Goal: Participate in discussion: Engage in conversation with other users on a specific topic

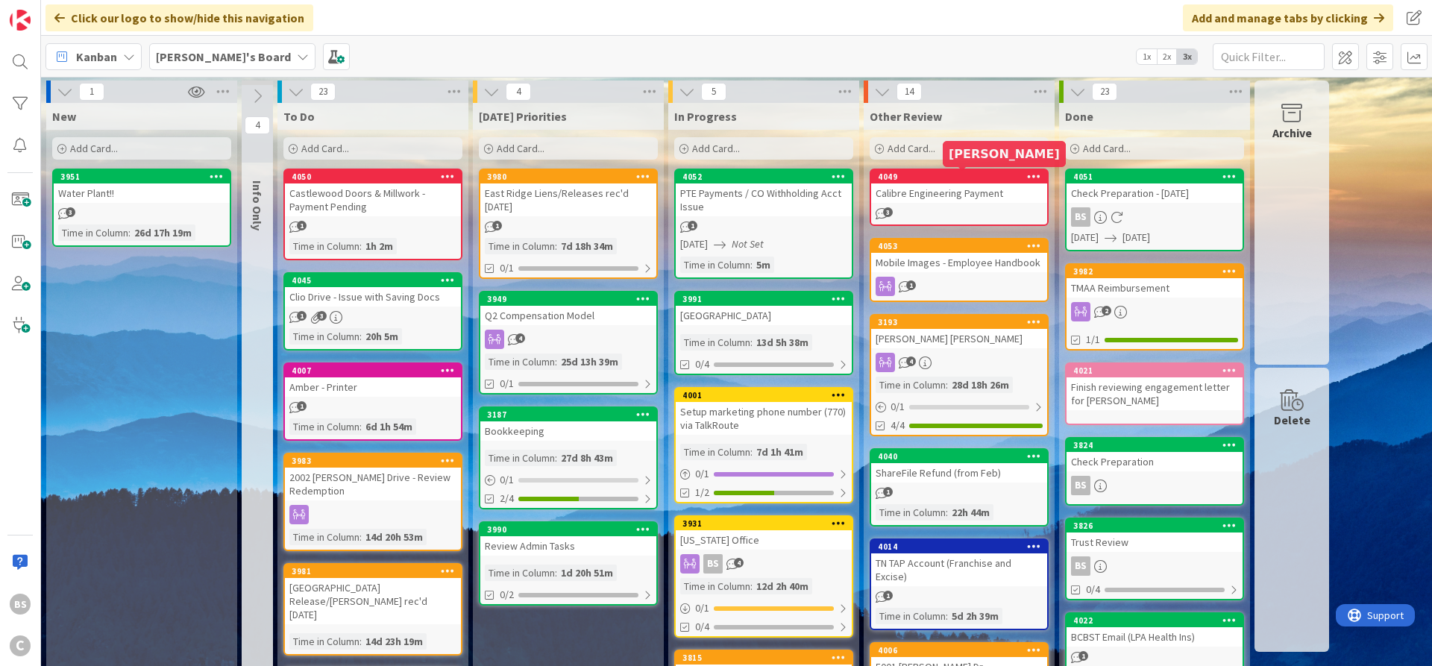
click at [931, 173] on div "4049" at bounding box center [962, 176] width 169 height 10
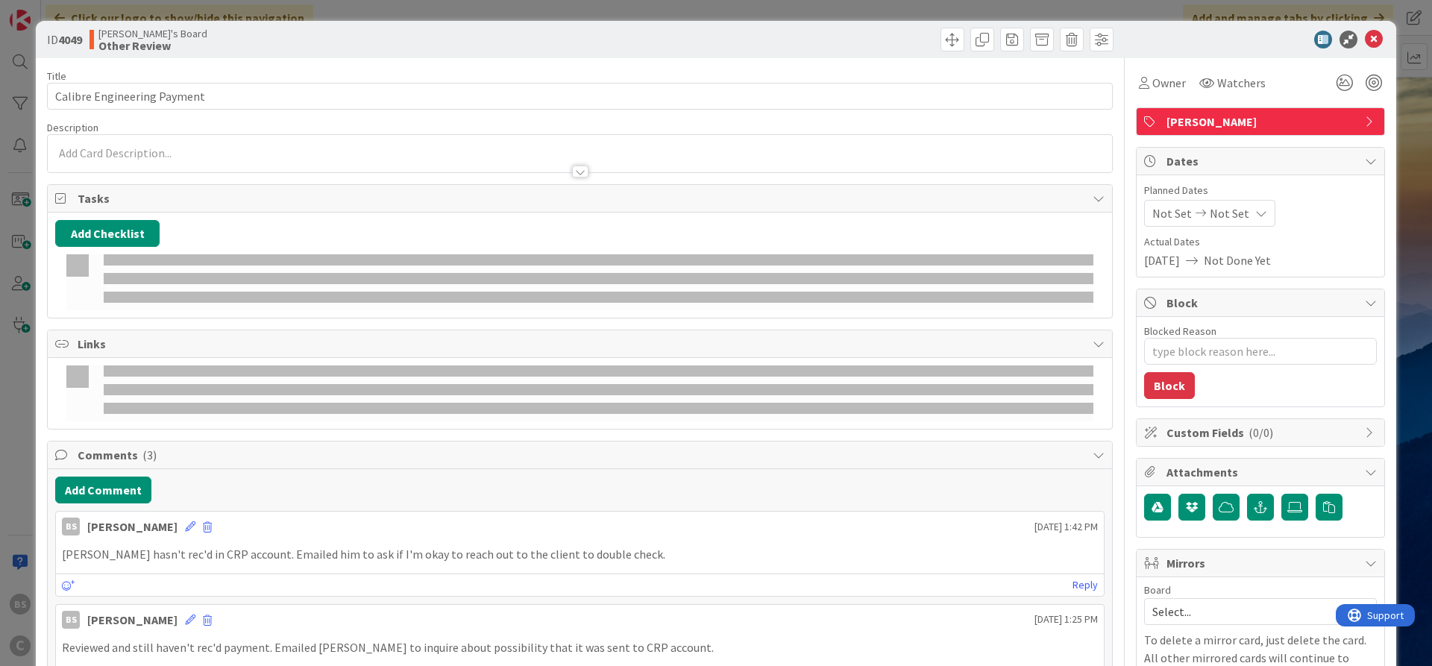
type textarea "x"
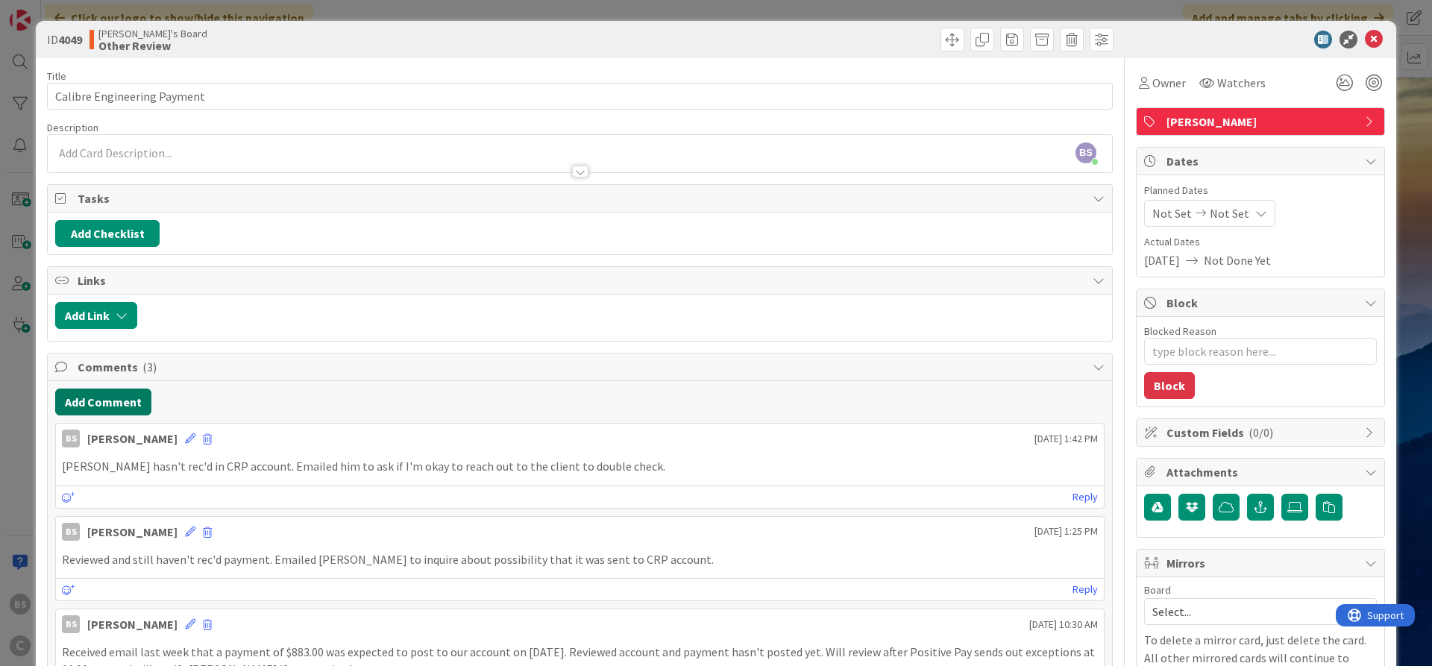
click at [107, 394] on button "Add Comment" at bounding box center [103, 401] width 96 height 27
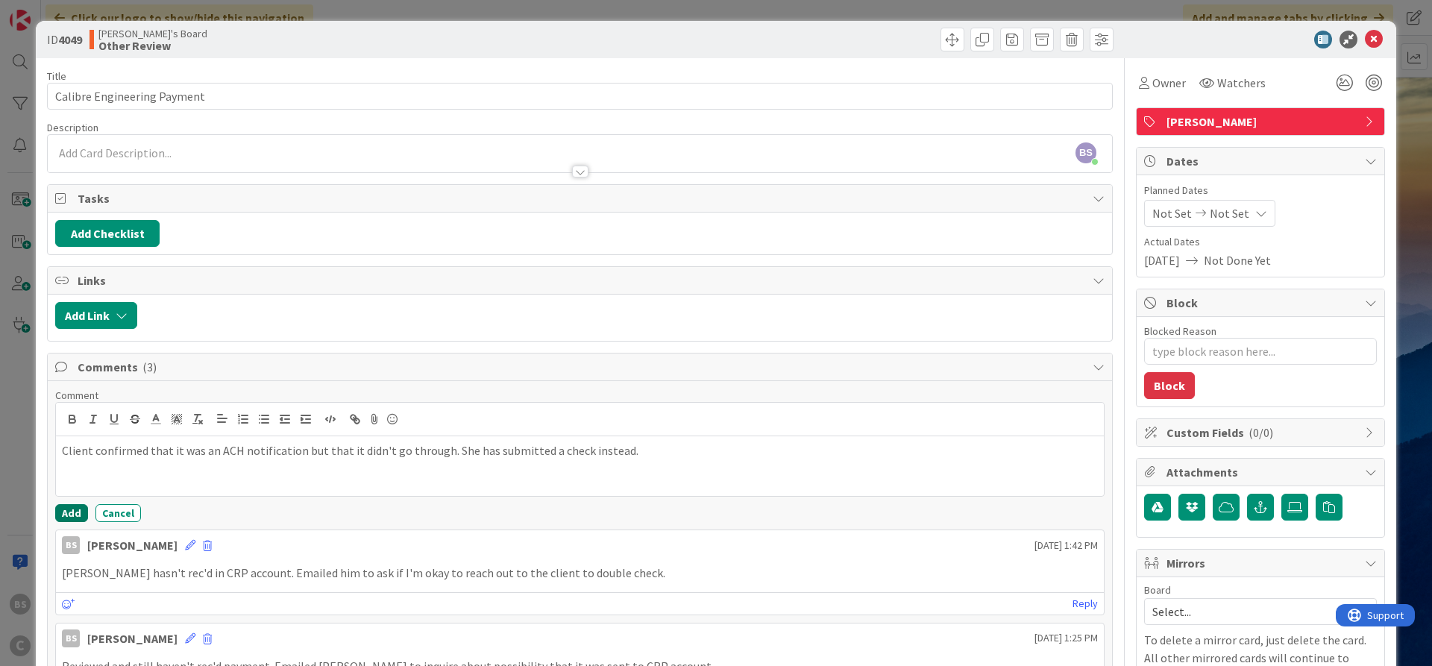
click at [61, 517] on button "Add" at bounding box center [71, 513] width 33 height 18
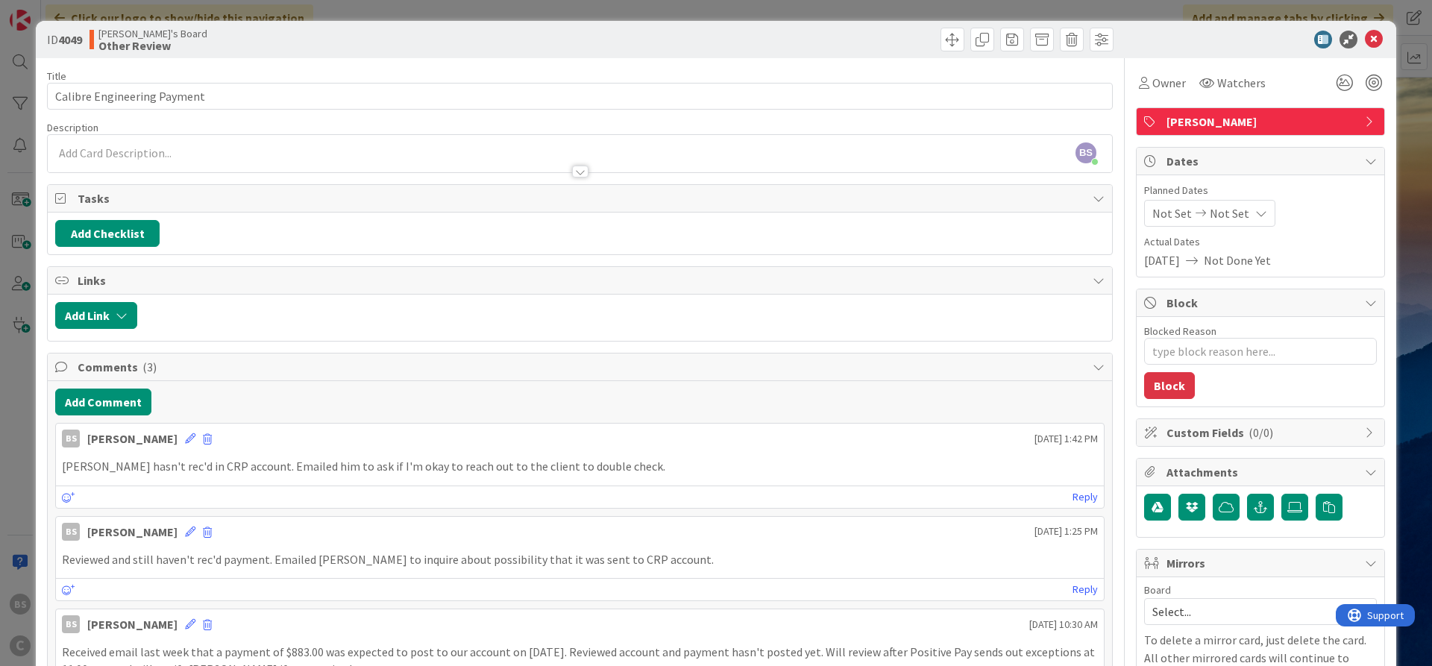
type textarea "x"
click at [1373, 32] on icon at bounding box center [1373, 40] width 18 height 18
